Goal: Transaction & Acquisition: Purchase product/service

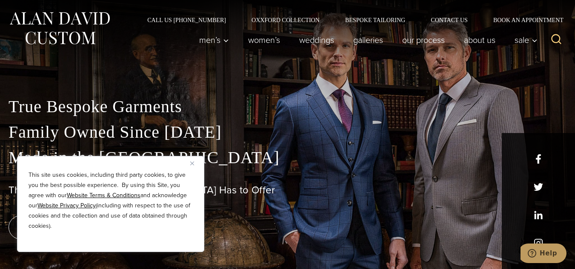
click at [188, 162] on div "This site uses cookies, including third party cookies, to give you the best pos…" at bounding box center [110, 204] width 187 height 96
click at [193, 163] on img "Close" at bounding box center [192, 164] width 4 height 4
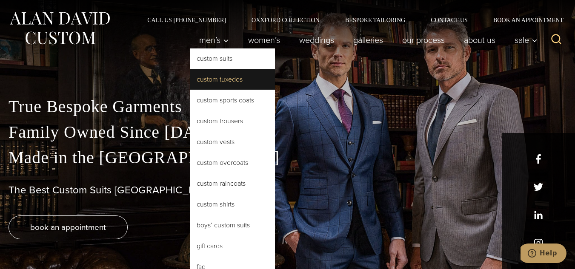
click at [220, 80] on link "Custom Tuxedos" at bounding box center [232, 79] width 85 height 20
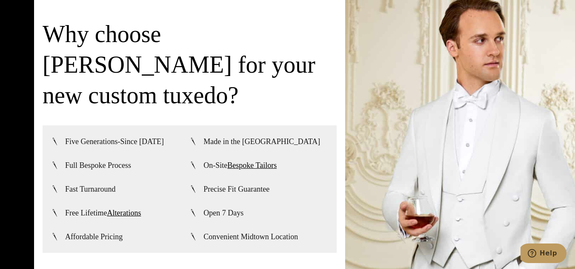
scroll to position [1957, 0]
